Goal: Information Seeking & Learning: Learn about a topic

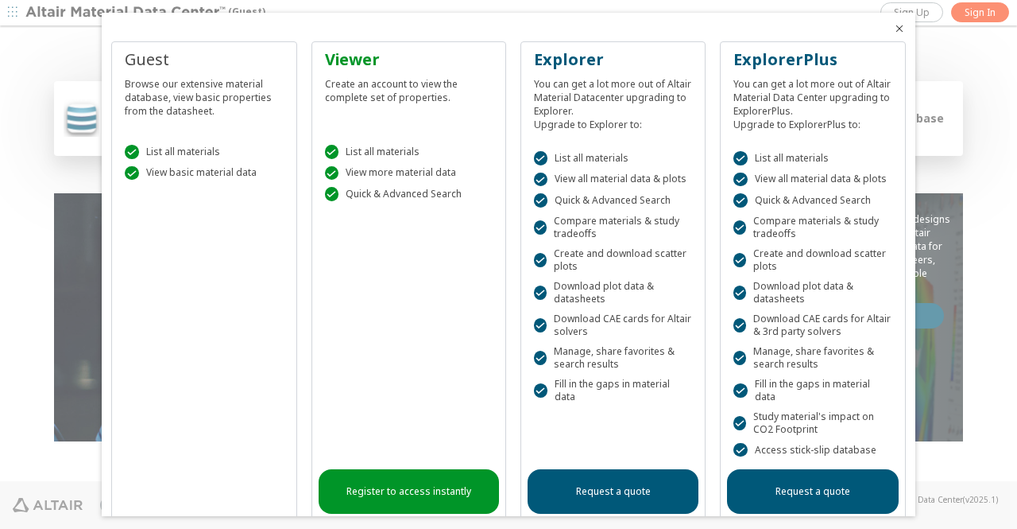
click at [421, 485] on link "Register to access instantly" at bounding box center [409, 491] width 180 height 45
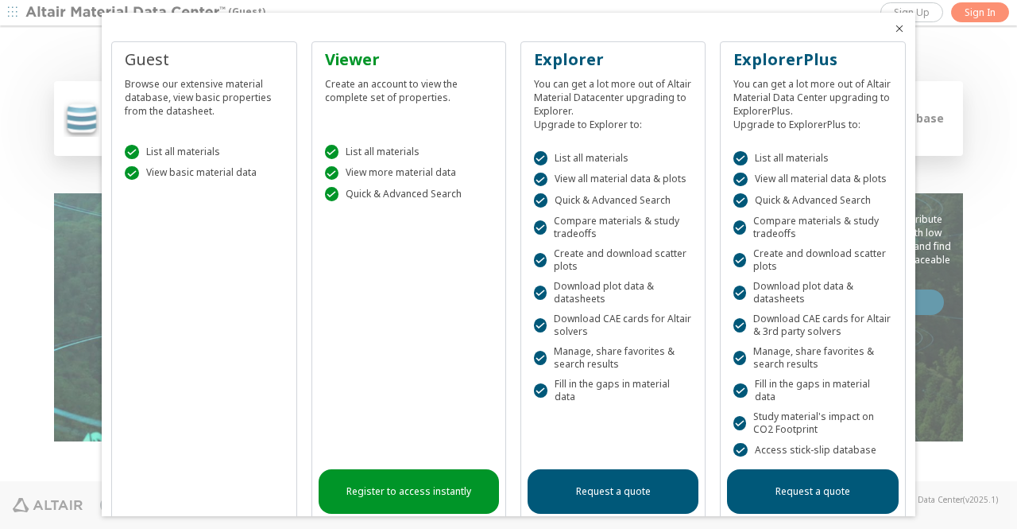
click at [893, 29] on icon "Close" at bounding box center [899, 28] width 13 height 13
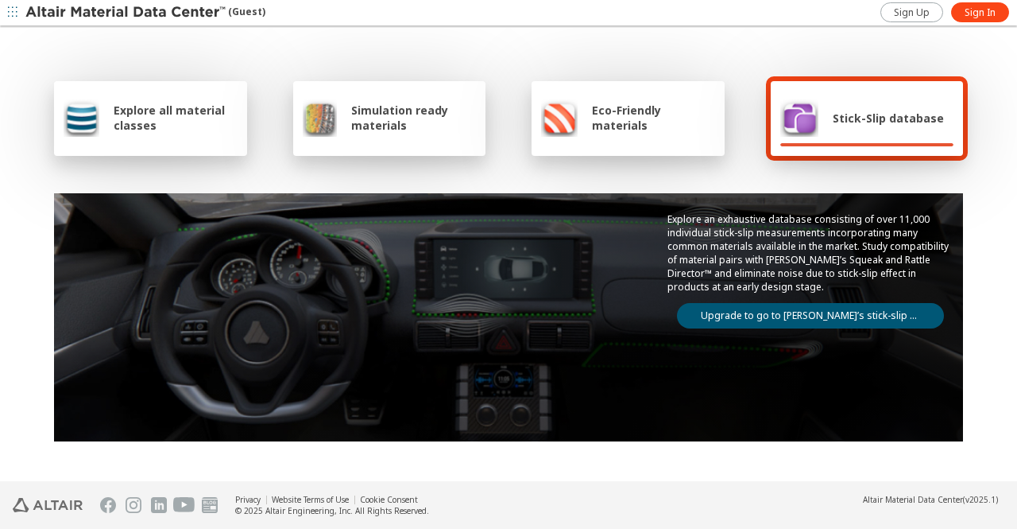
click at [129, 107] on span "Explore all material classes" at bounding box center [176, 118] width 124 height 30
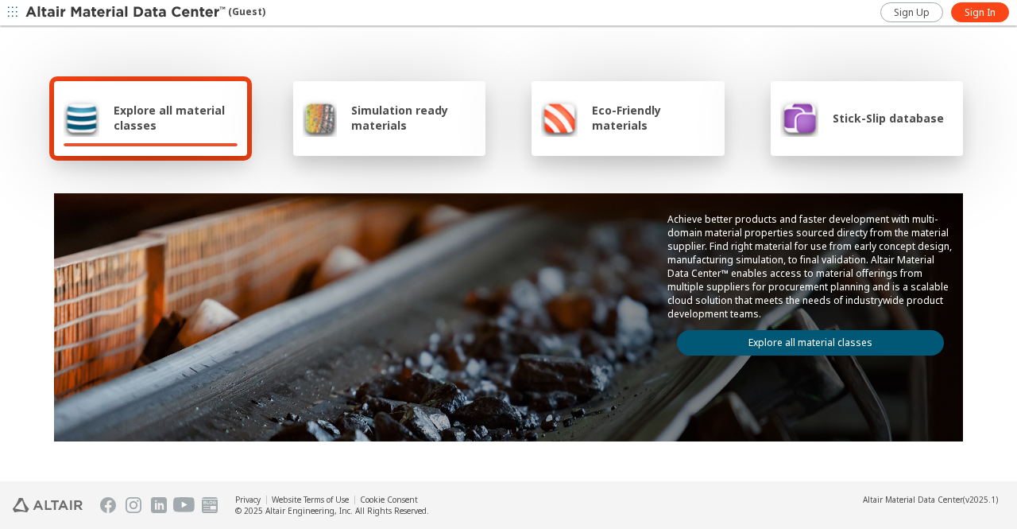
click at [748, 339] on link "Explore all material classes" at bounding box center [810, 342] width 267 height 25
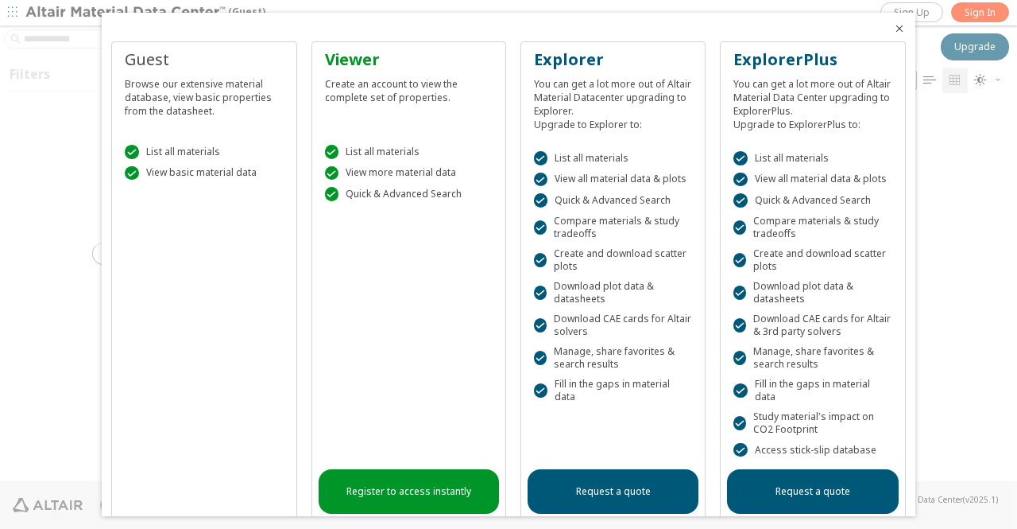
click at [893, 28] on icon "Close" at bounding box center [899, 28] width 13 height 13
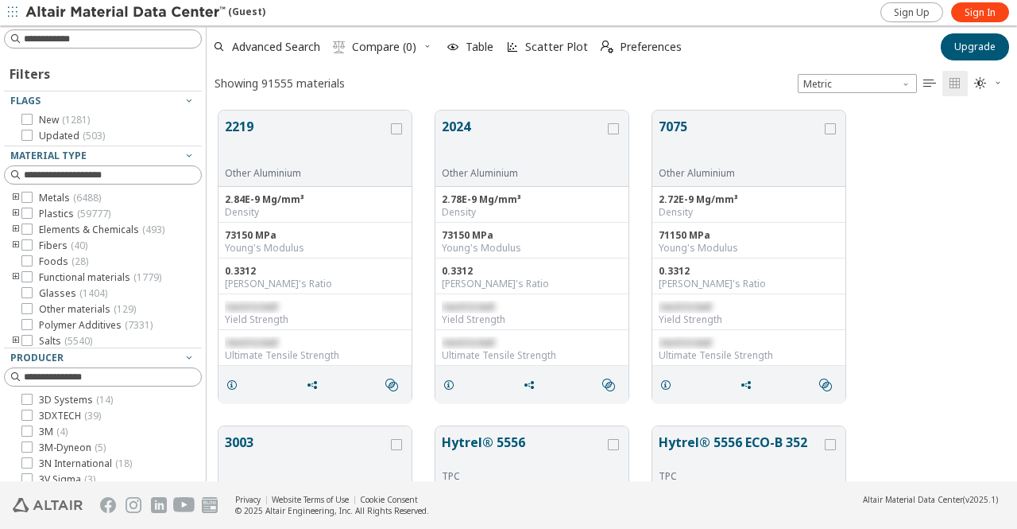
scroll to position [370, 798]
click at [54, 199] on span "Metals ( 6488 )" at bounding box center [70, 198] width 62 height 13
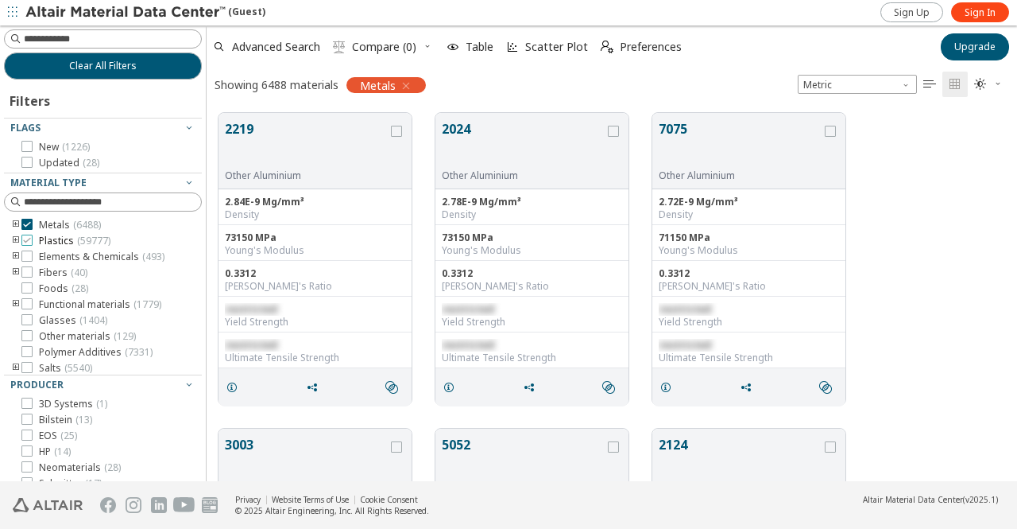
click at [79, 241] on span "( 59777 )" at bounding box center [93, 241] width 33 height 14
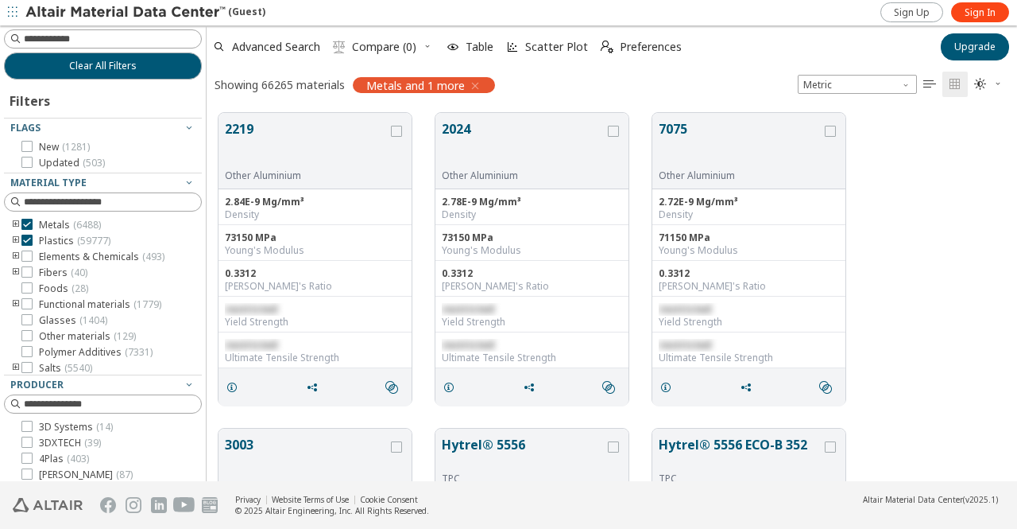
click at [61, 263] on div "Metals ( 6488 ) Plastics ( 59777 ) Elements & Chemicals ( 493 ) Fibers ( 40 ) F…" at bounding box center [103, 305] width 198 height 172
click at [62, 259] on span "Elements & Chemicals ( 493 )" at bounding box center [102, 256] width 126 height 13
click at [57, 255] on span "Elements & Chemicals ( 493 )" at bounding box center [102, 256] width 126 height 13
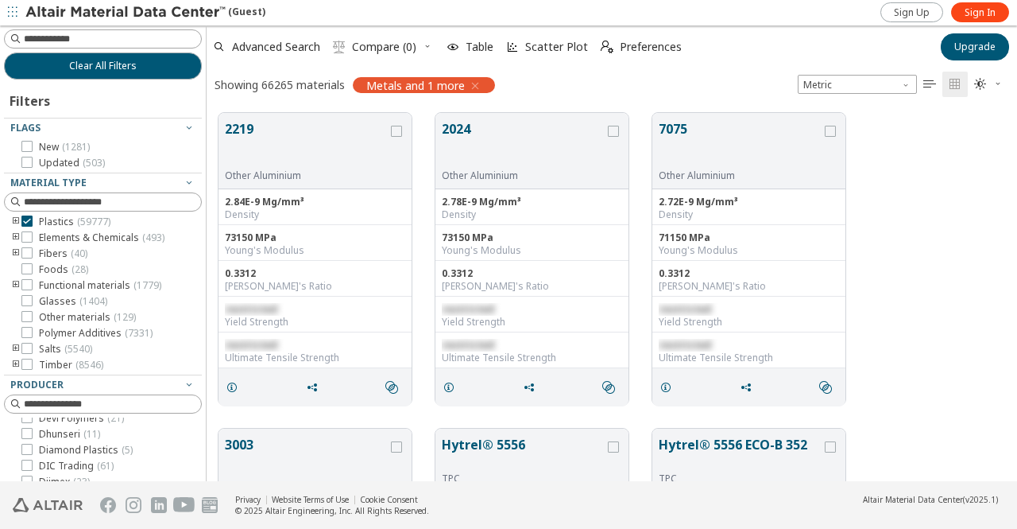
scroll to position [368, 805]
click at [199, 263] on div "Clear All Filters Filters Flags New ( 1281 ) Updated ( 503 ) Material Type Meta…" at bounding box center [508, 252] width 1017 height 455
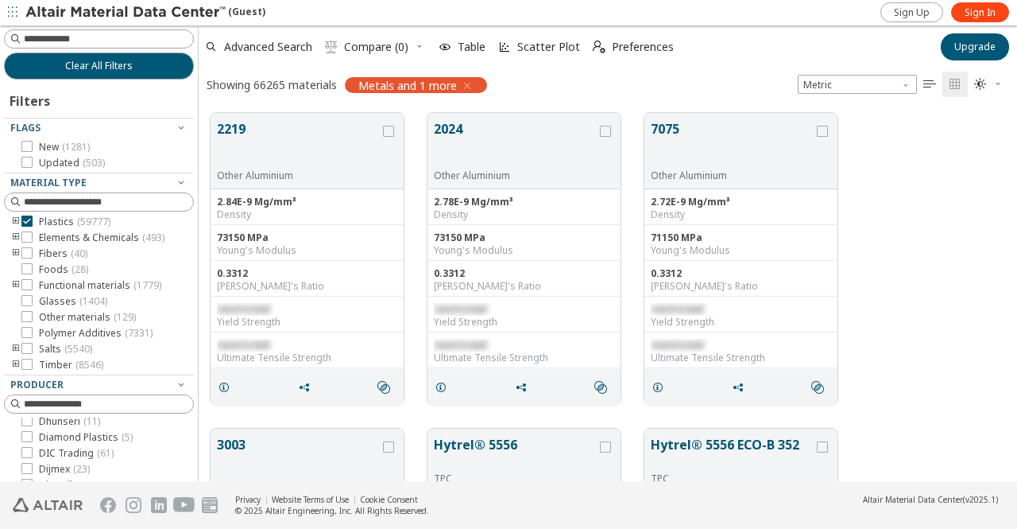
scroll to position [368, 806]
click at [194, 261] on div at bounding box center [194, 252] width 8 height 455
click at [192, 261] on div "Clear All Filters Filters Flags New ( 1281 ) Updated ( 503 ) Material Type Meta…" at bounding box center [508, 252] width 1017 height 455
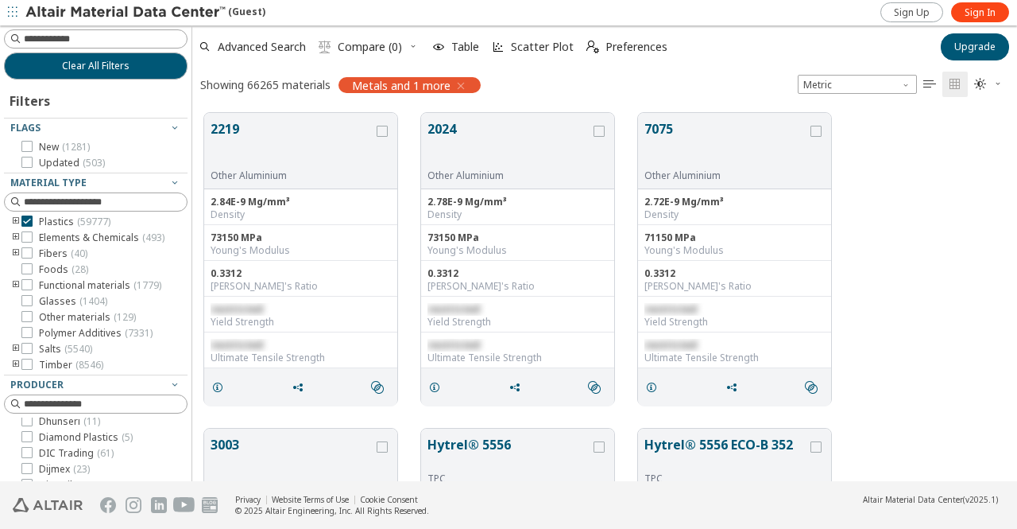
scroll to position [368, 816]
click at [188, 261] on div "Clear All Filters Filters Flags New ( 1281 ) Updated ( 503 ) Material Type Meta…" at bounding box center [508, 252] width 1017 height 455
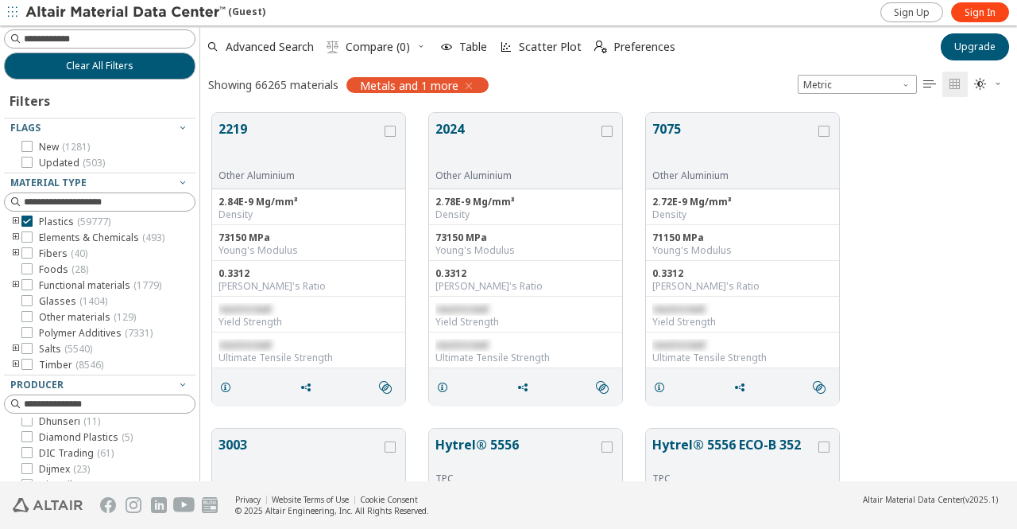
scroll to position [368, 804]
drag, startPoint x: 187, startPoint y: 262, endPoint x: 200, endPoint y: 262, distance: 13.5
click at [200, 262] on div "Clear All Filters Filters Flags New ( 1281 ) Updated ( 503 ) Material Type Meta…" at bounding box center [508, 252] width 1017 height 455
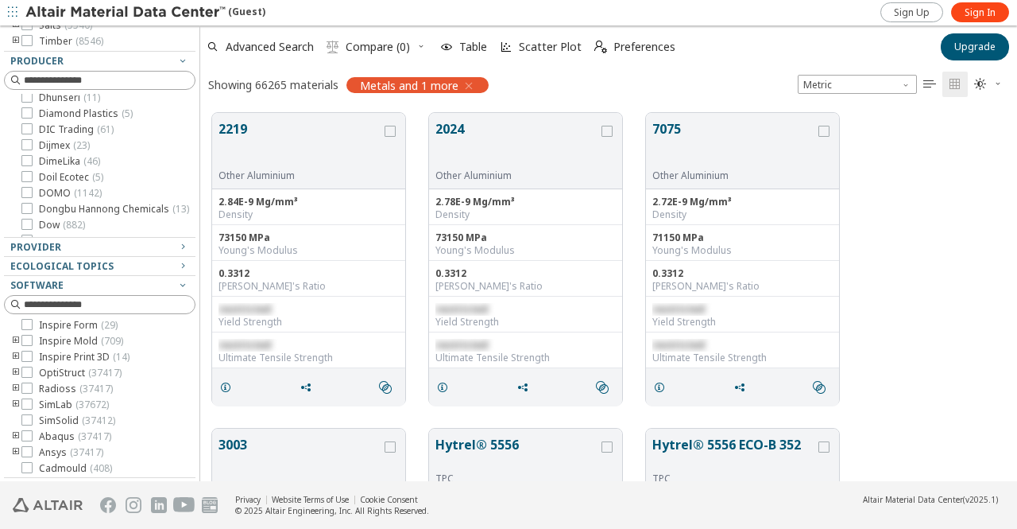
scroll to position [143, 0]
click at [103, 268] on span "Ecological Topics" at bounding box center [61, 266] width 103 height 14
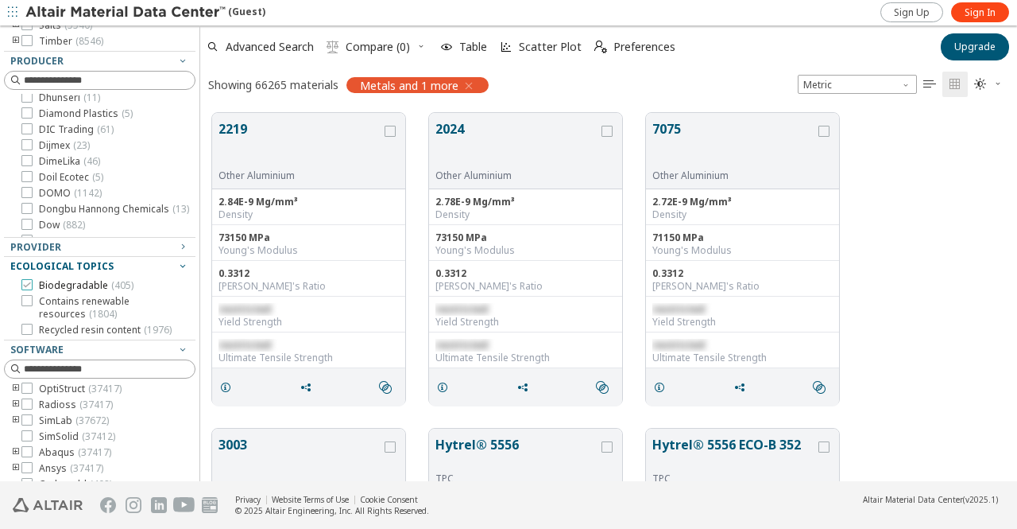
click at [82, 285] on span "Biodegradable ( 405 )" at bounding box center [86, 285] width 95 height 13
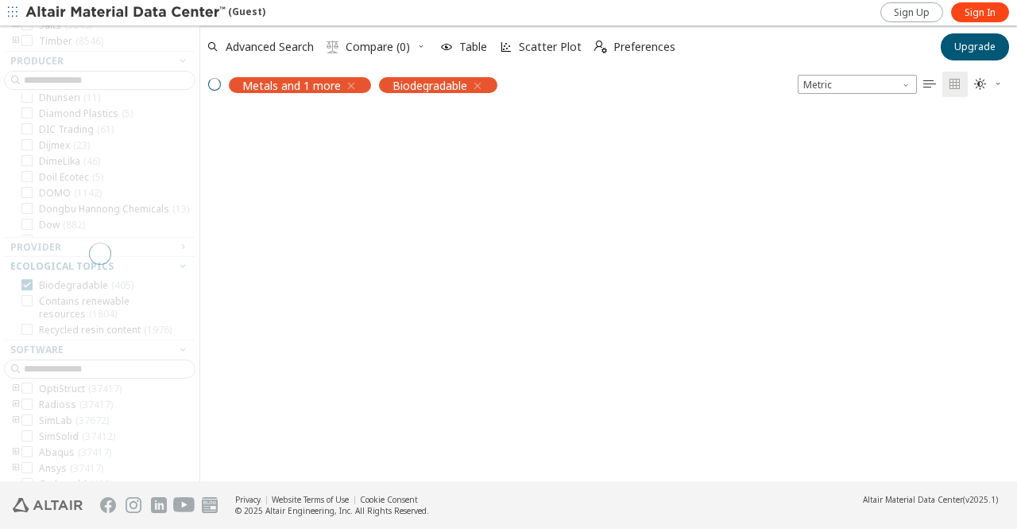
scroll to position [264, 0]
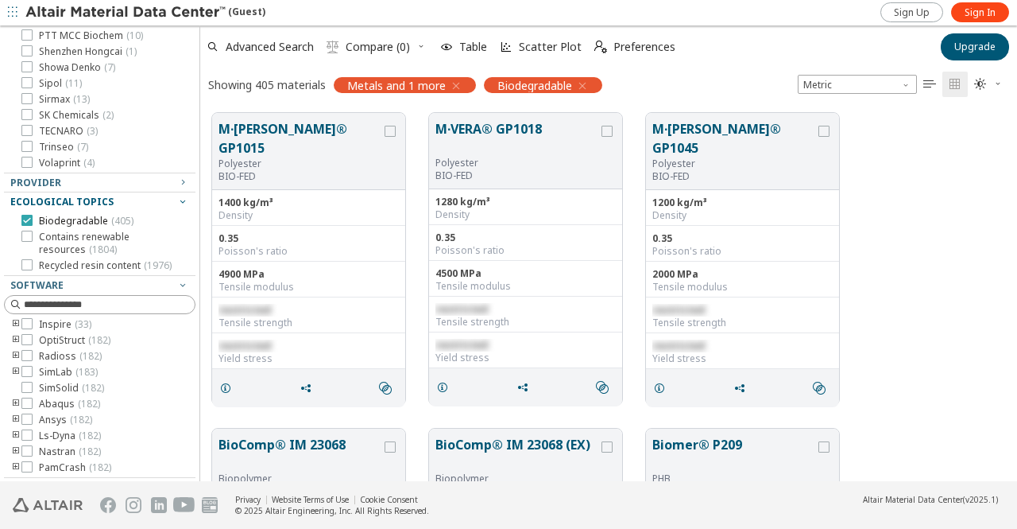
click at [74, 223] on span "Biodegradable ( 405 )" at bounding box center [86, 221] width 95 height 13
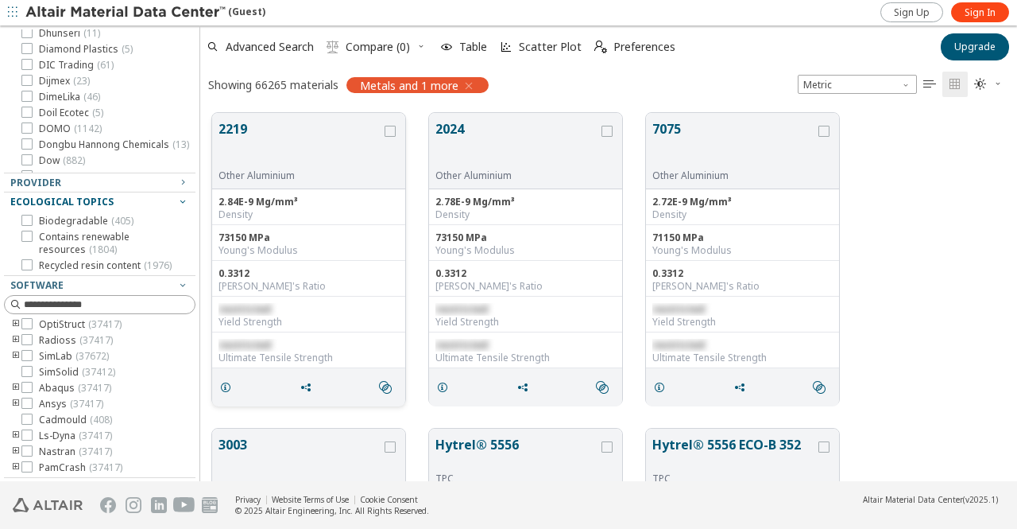
click at [300, 128] on button "2219" at bounding box center [300, 144] width 163 height 50
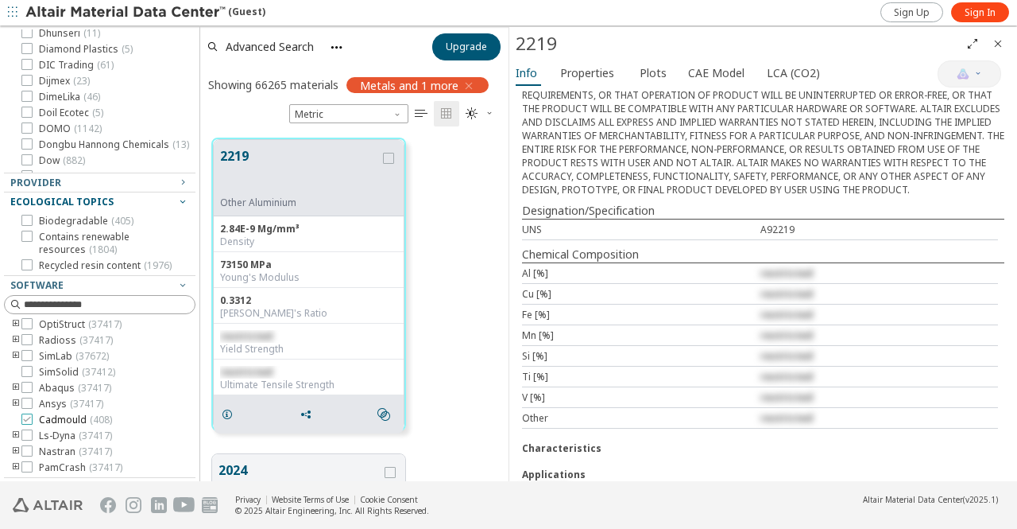
click at [60, 421] on span "Cadmould ( 408 )" at bounding box center [75, 419] width 73 height 13
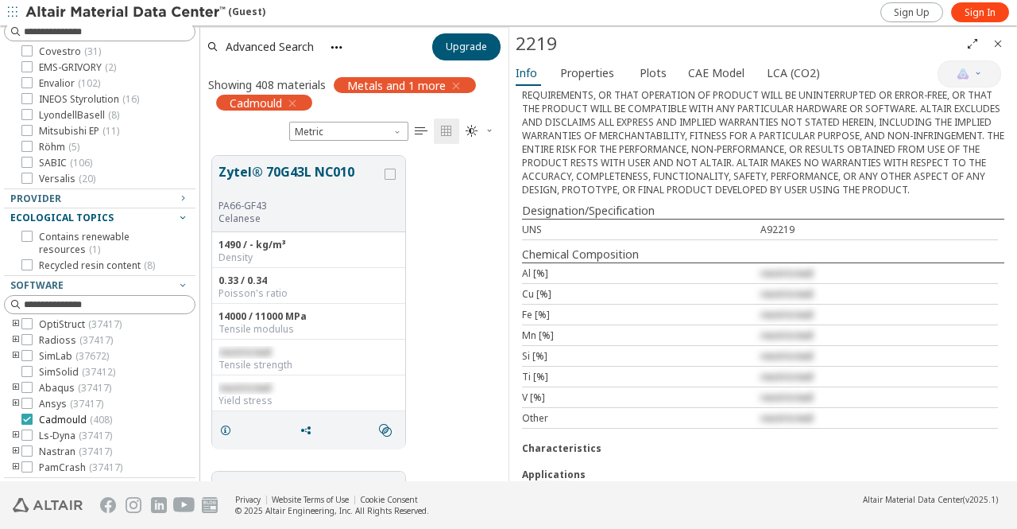
click at [60, 417] on span "Cadmould ( 408 )" at bounding box center [75, 419] width 73 height 13
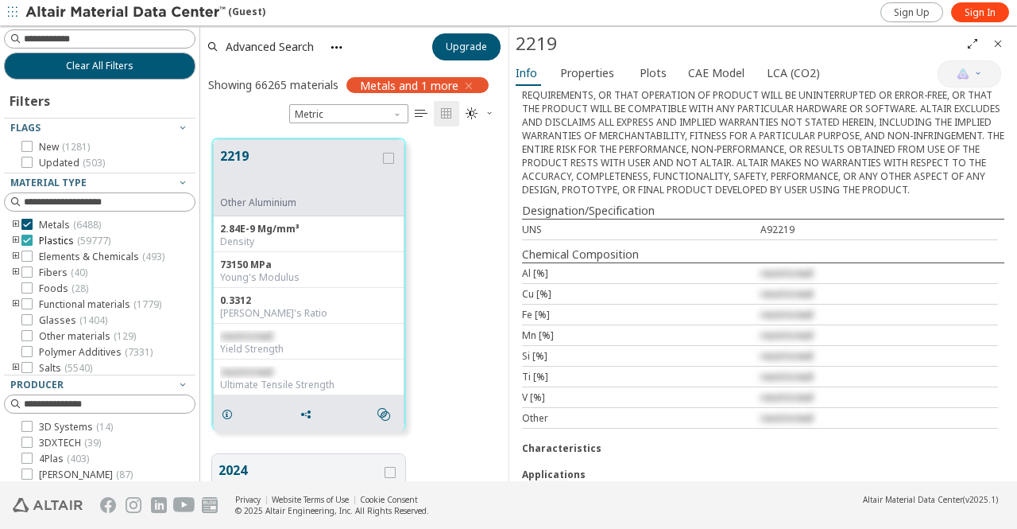
click at [64, 243] on span "Plastics ( 59777 )" at bounding box center [75, 240] width 72 height 13
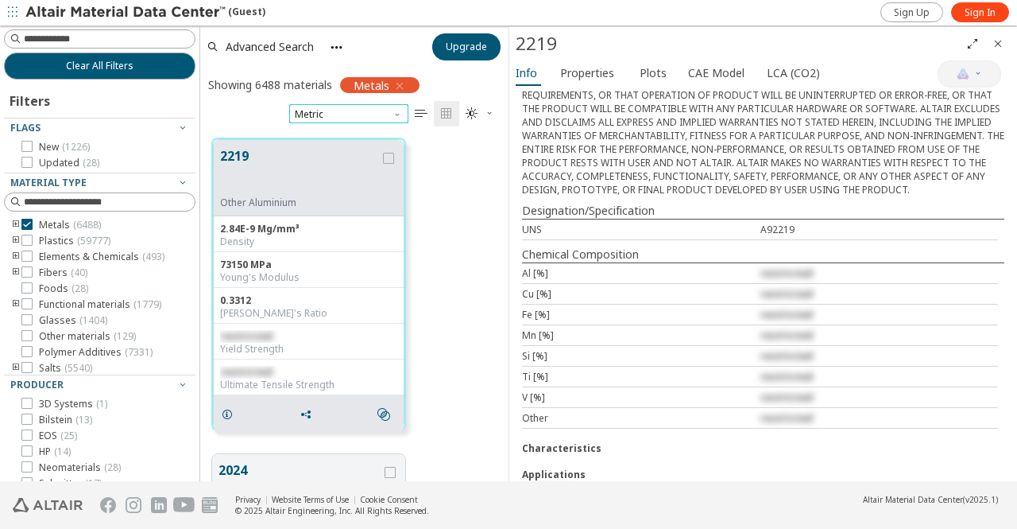
click at [334, 112] on span "Metric" at bounding box center [348, 113] width 119 height 19
click at [340, 115] on span "Metric" at bounding box center [348, 113] width 119 height 19
click at [343, 132] on span "U.S. customary units" at bounding box center [342, 132] width 93 height 13
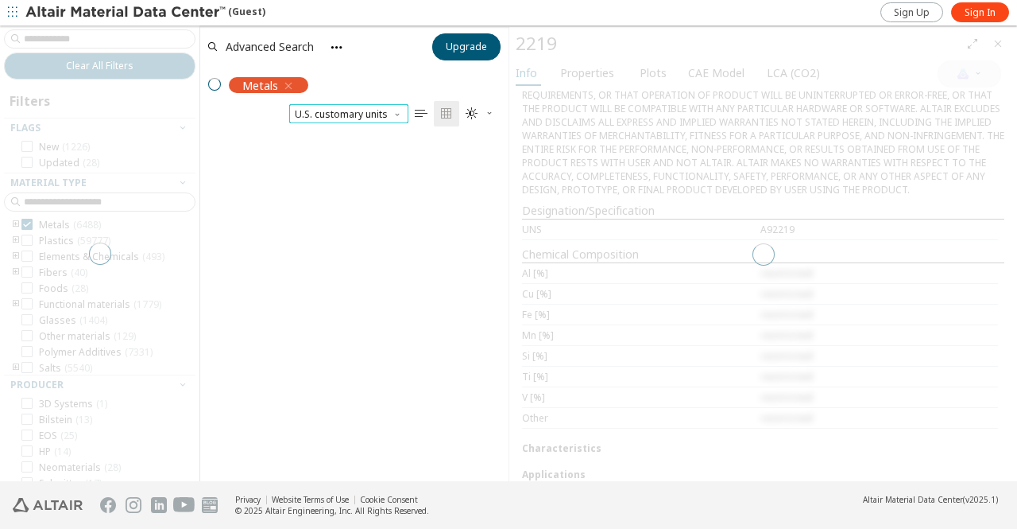
click at [351, 114] on span "U.S. customary units" at bounding box center [348, 113] width 119 height 19
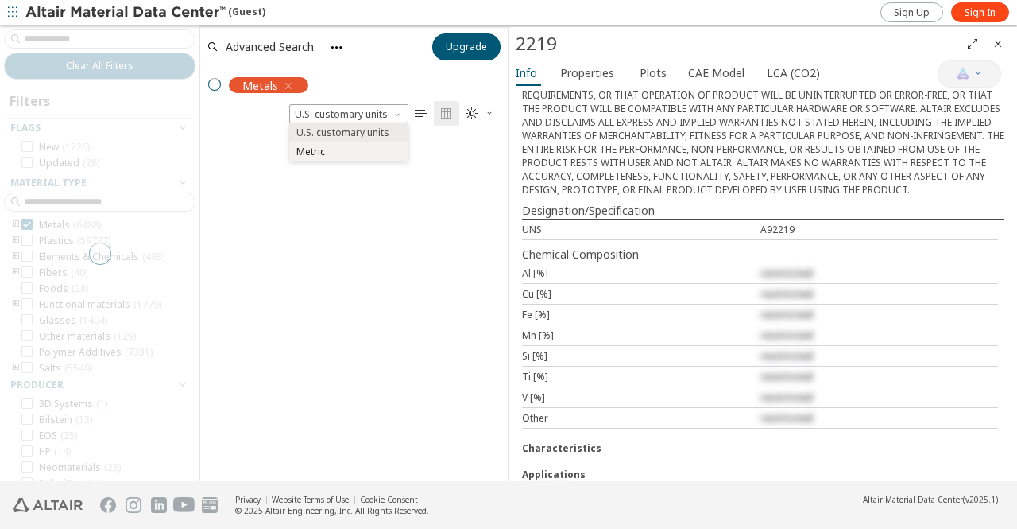
click at [347, 156] on span "Metric" at bounding box center [349, 151] width 107 height 11
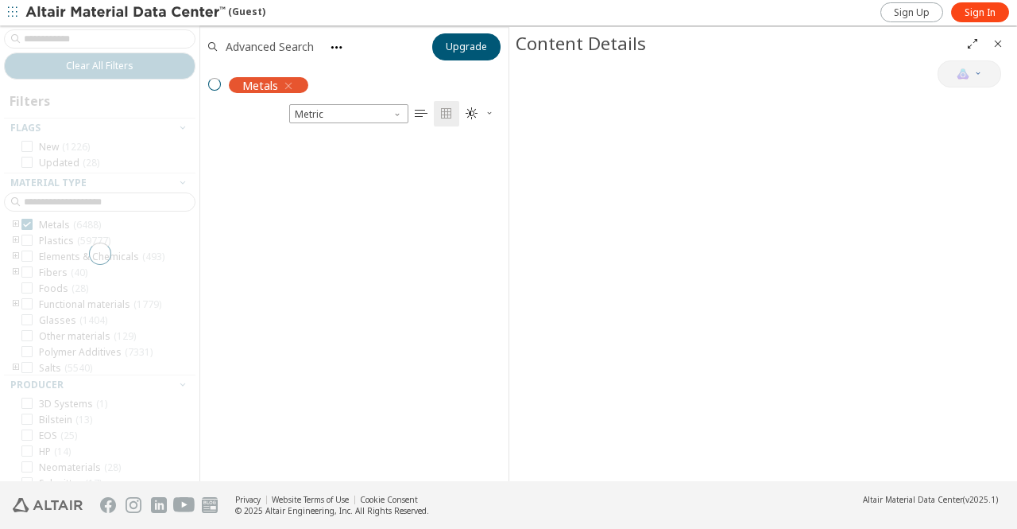
click at [259, 45] on span "Advanced Search" at bounding box center [270, 46] width 88 height 11
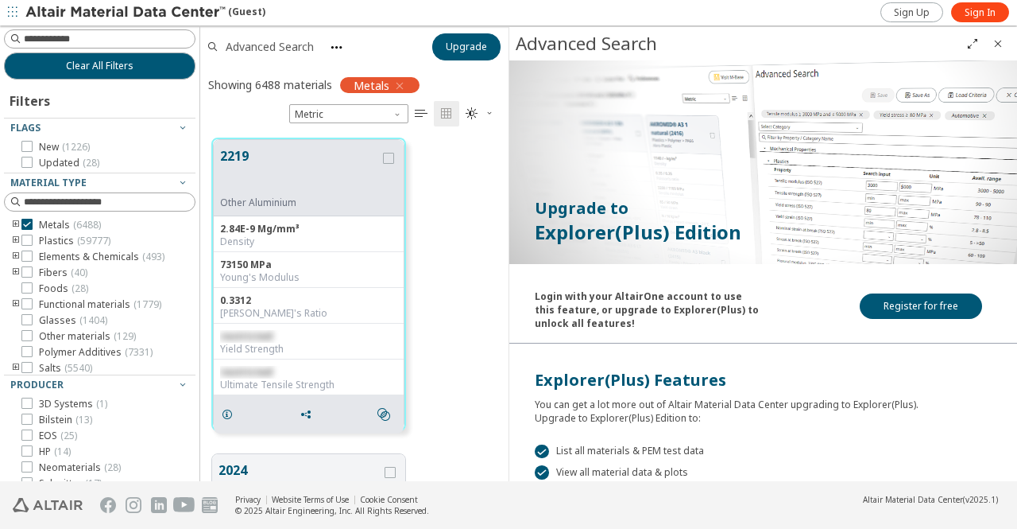
click at [259, 45] on span "Advanced Search" at bounding box center [270, 46] width 88 height 11
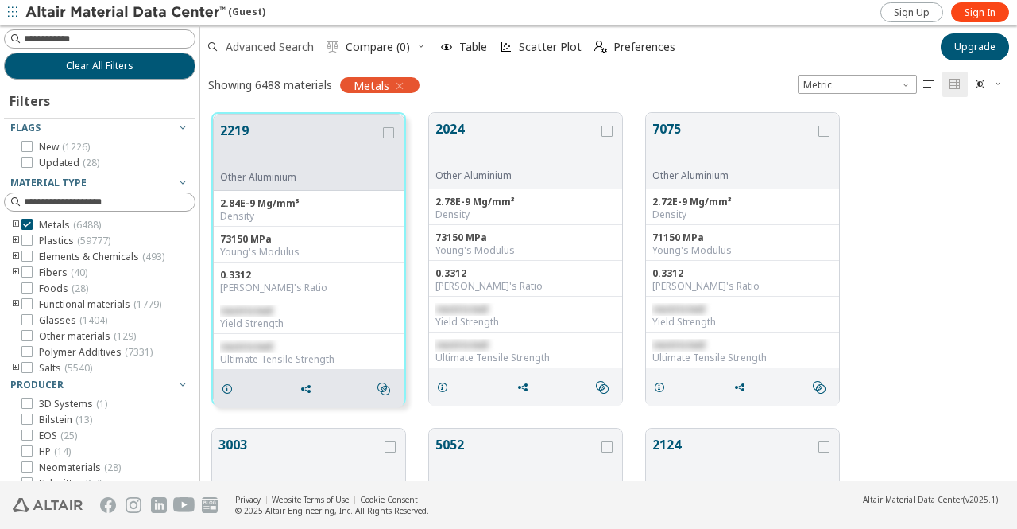
click at [271, 51] on span "Advanced Search" at bounding box center [270, 46] width 88 height 11
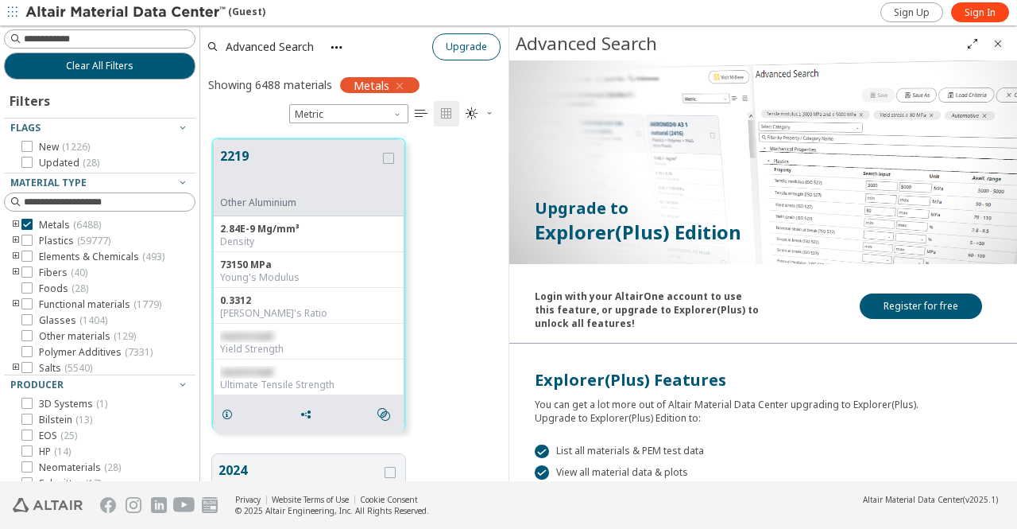
click at [1001, 42] on icon "Close" at bounding box center [998, 43] width 13 height 13
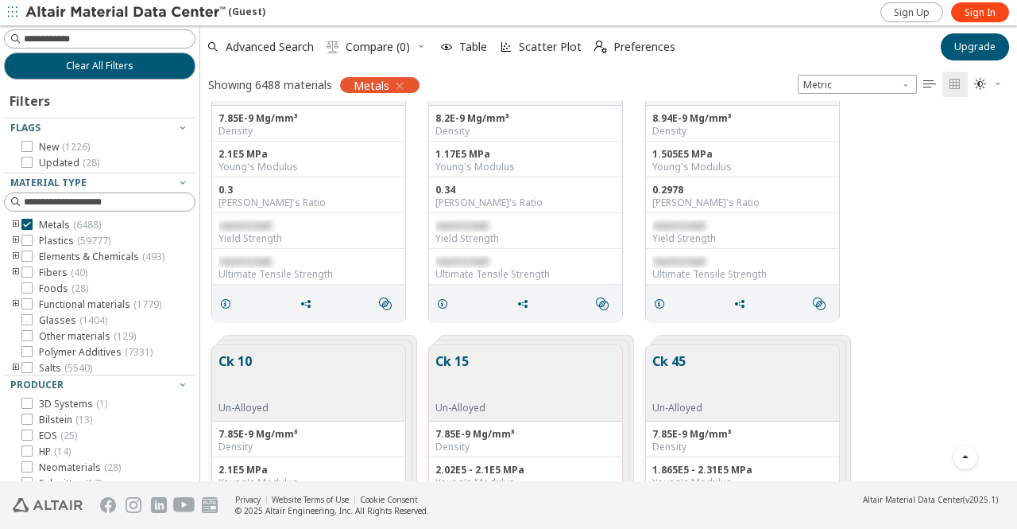
scroll to position [6079, 0]
